Goal: Navigation & Orientation: Find specific page/section

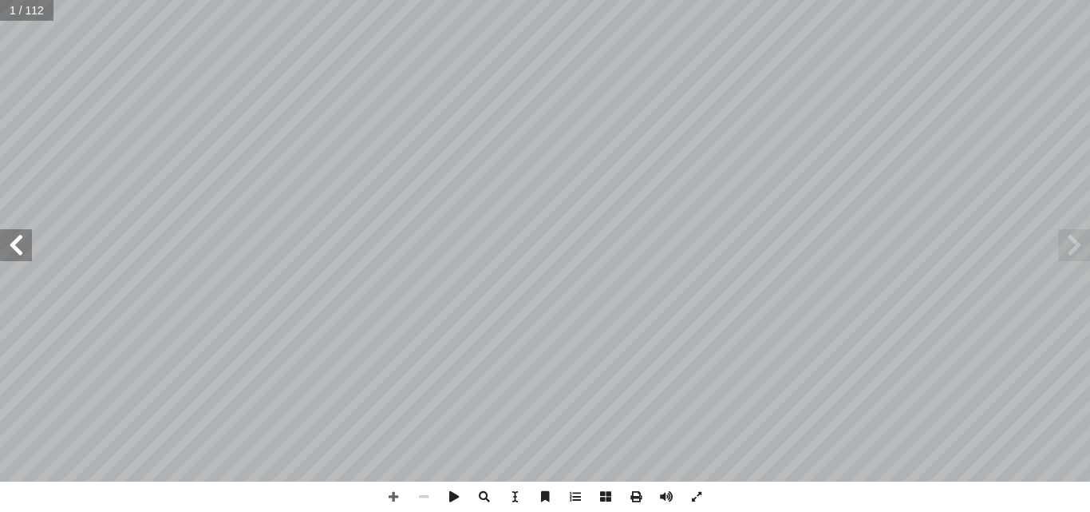
click at [6, 241] on span at bounding box center [16, 245] width 32 height 32
click at [8, 241] on span at bounding box center [16, 245] width 32 height 32
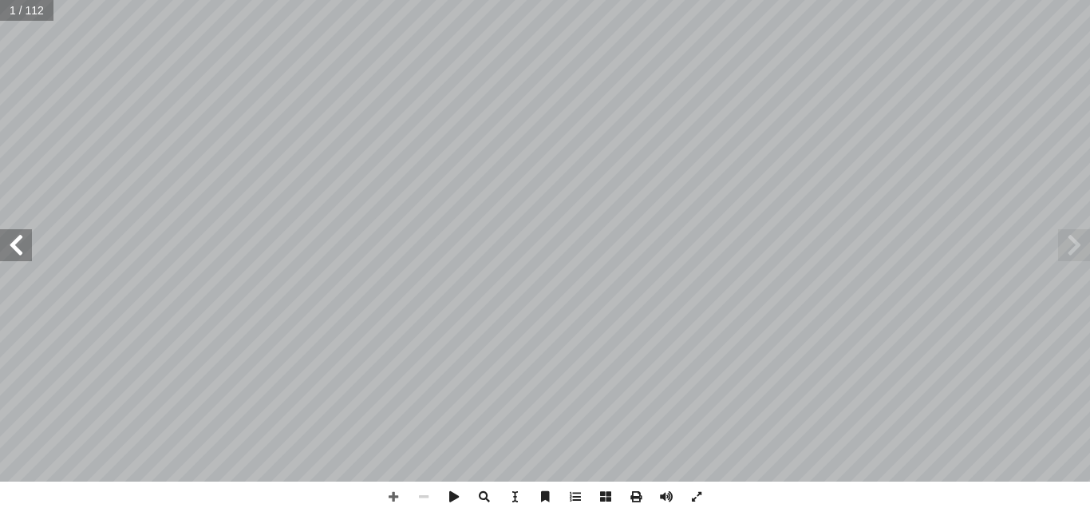
click at [8, 241] on span at bounding box center [16, 245] width 32 height 32
click at [15, 243] on span at bounding box center [16, 245] width 32 height 32
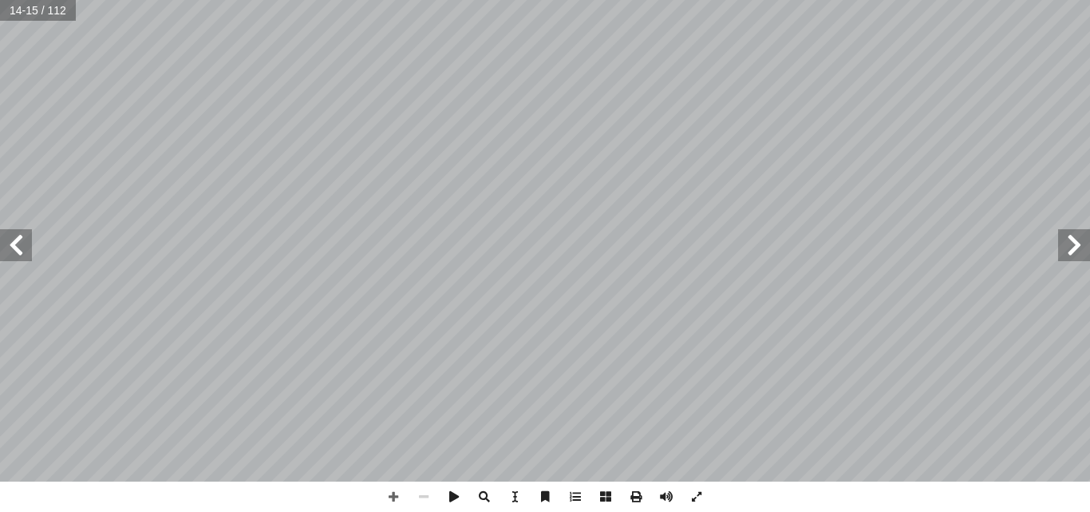
click at [15, 243] on span at bounding box center [16, 245] width 32 height 32
click at [16, 243] on span at bounding box center [16, 245] width 32 height 32
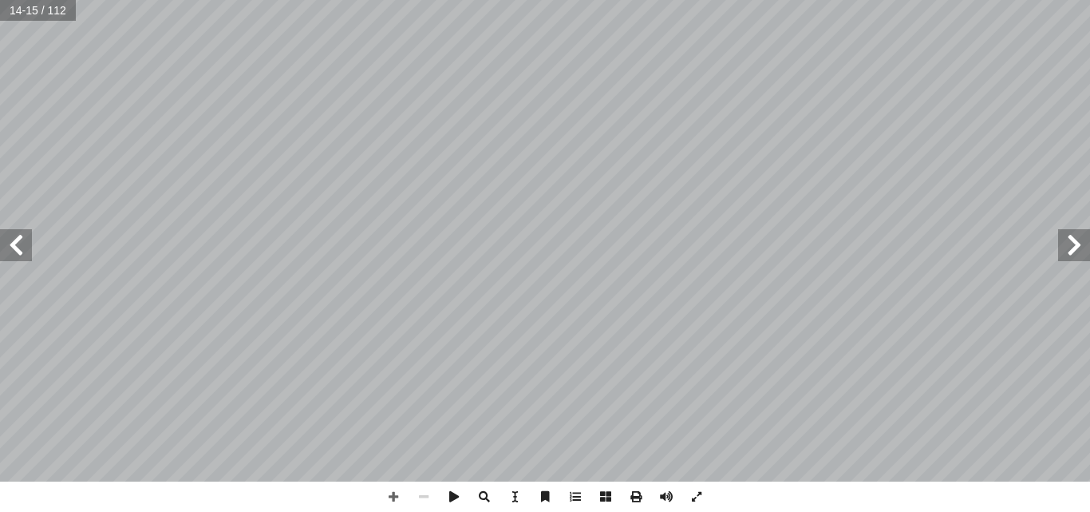
click at [16, 243] on span at bounding box center [16, 245] width 32 height 32
